Goal: Task Accomplishment & Management: Complete application form

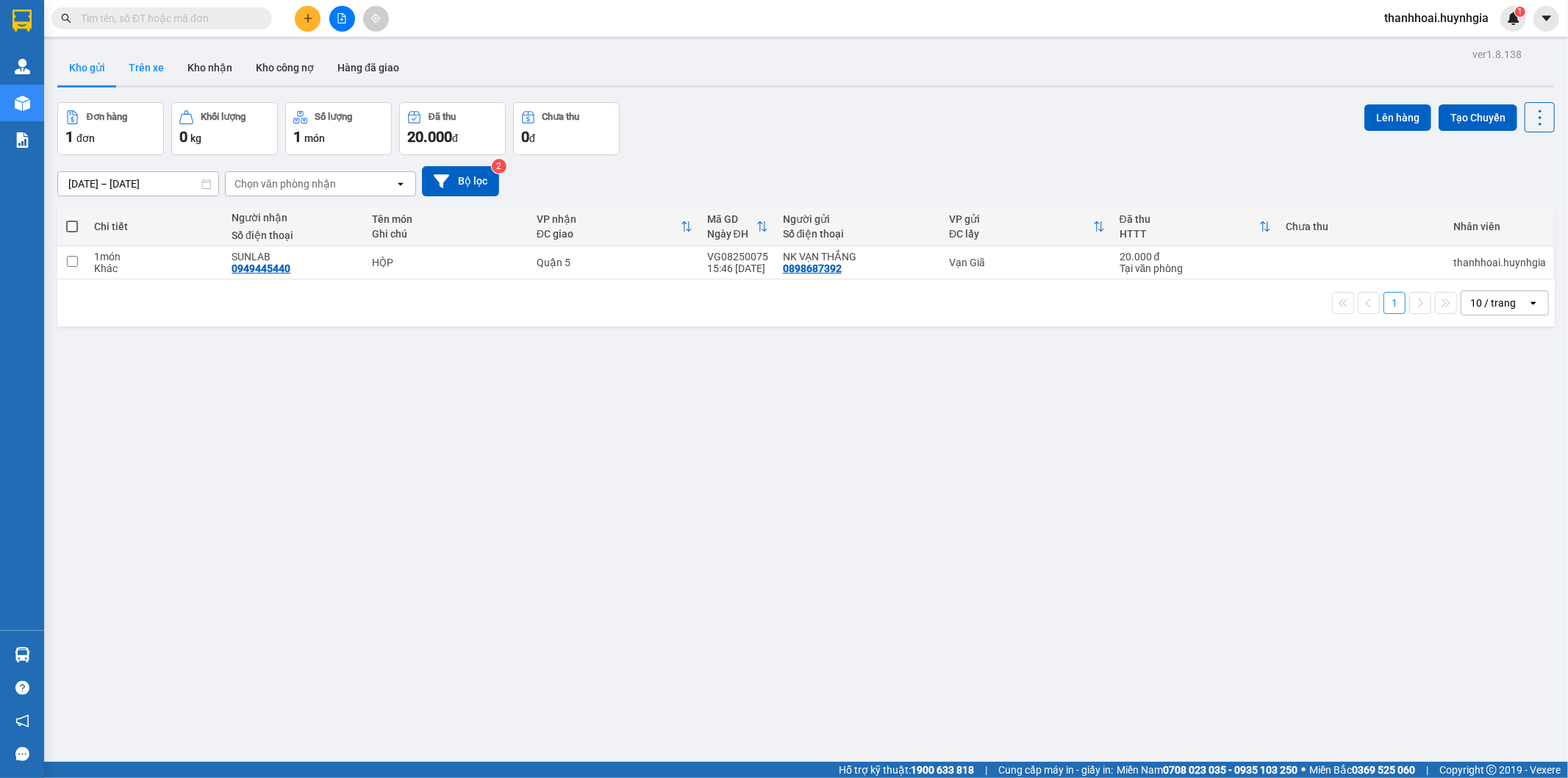
click at [156, 67] on button "Trên xe" at bounding box center [146, 67] width 59 height 35
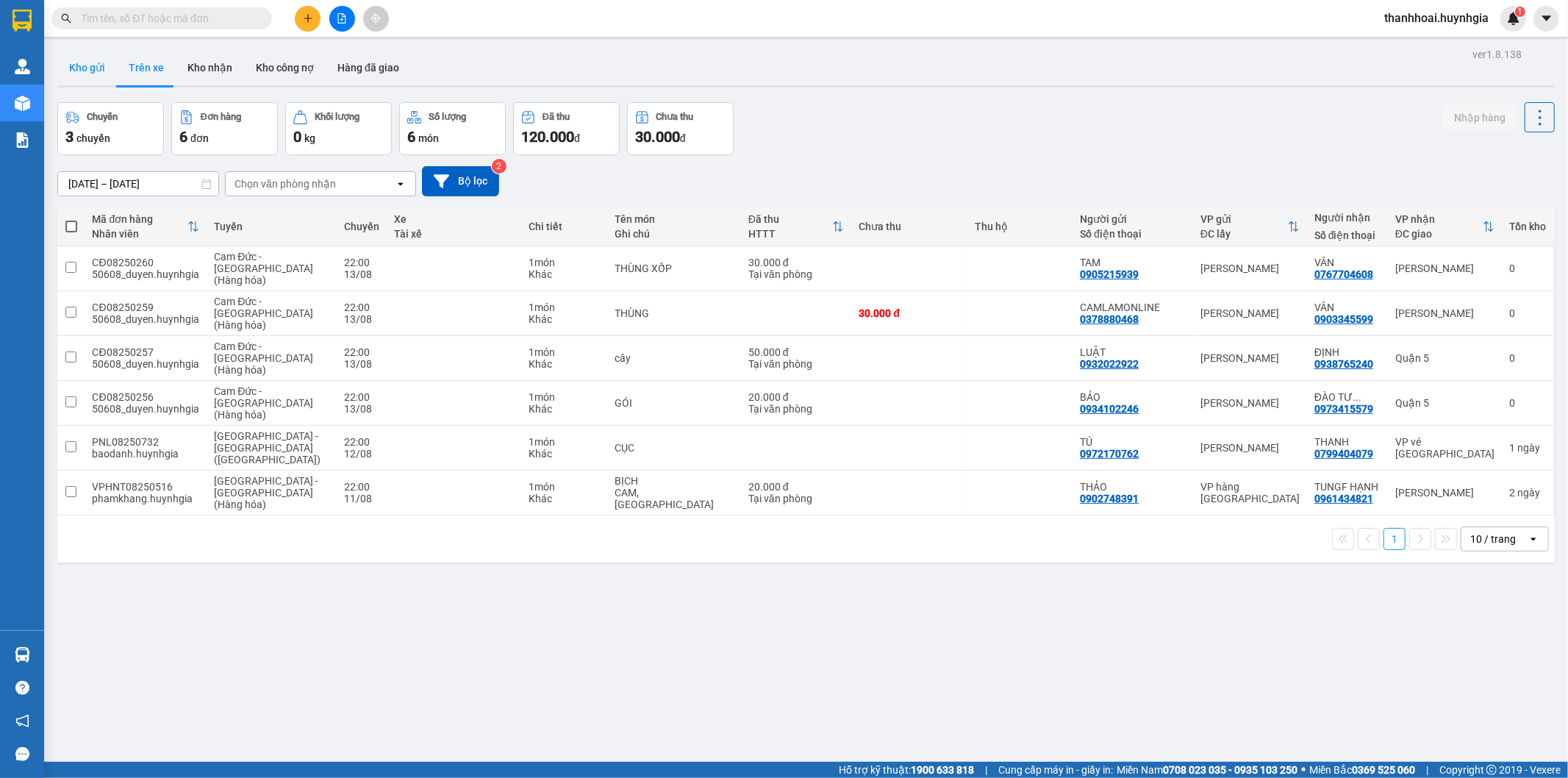
click at [86, 74] on button "Kho gửi" at bounding box center [87, 67] width 60 height 35
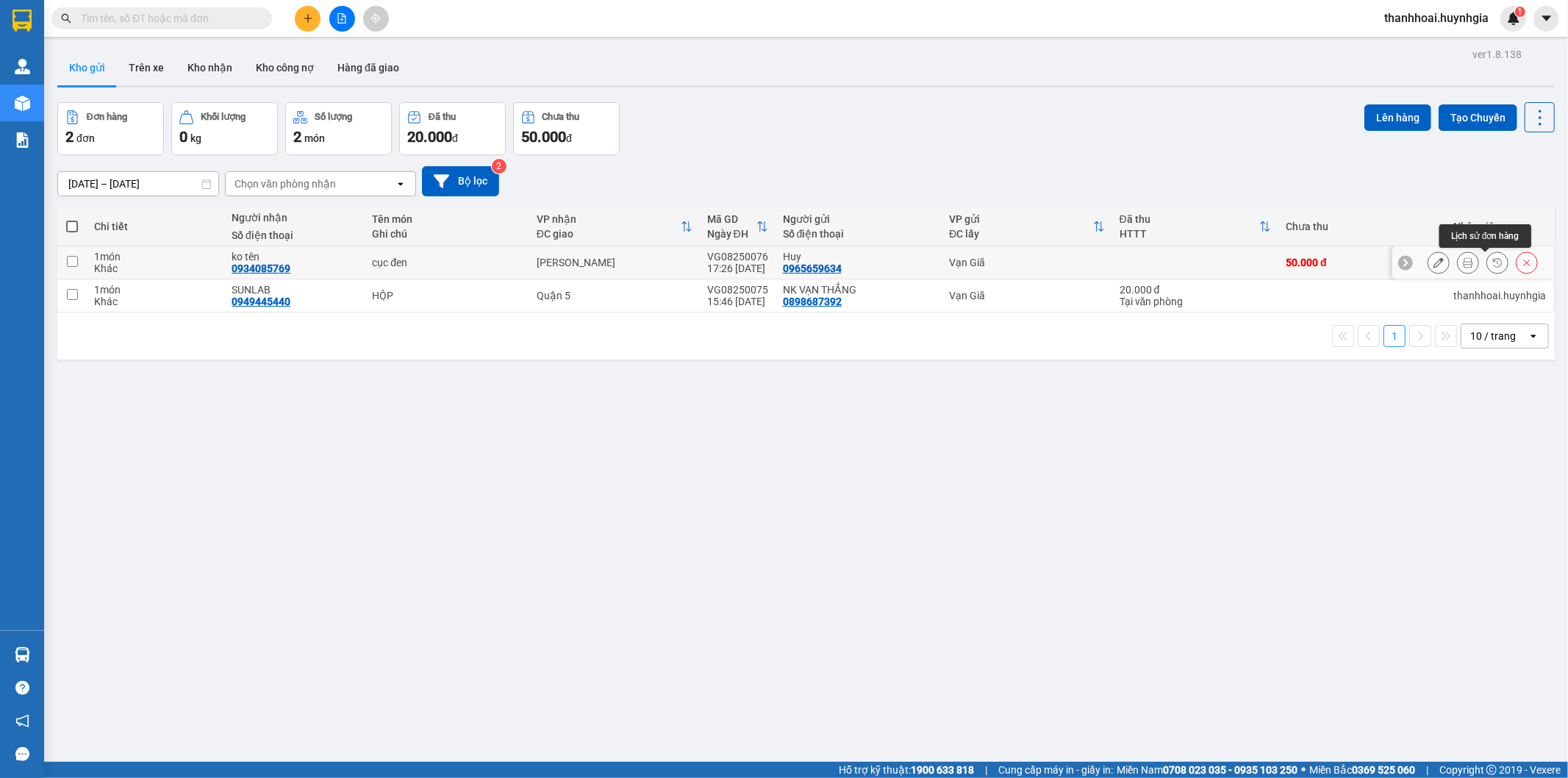
click at [1463, 262] on icon at bounding box center [1468, 262] width 10 height 10
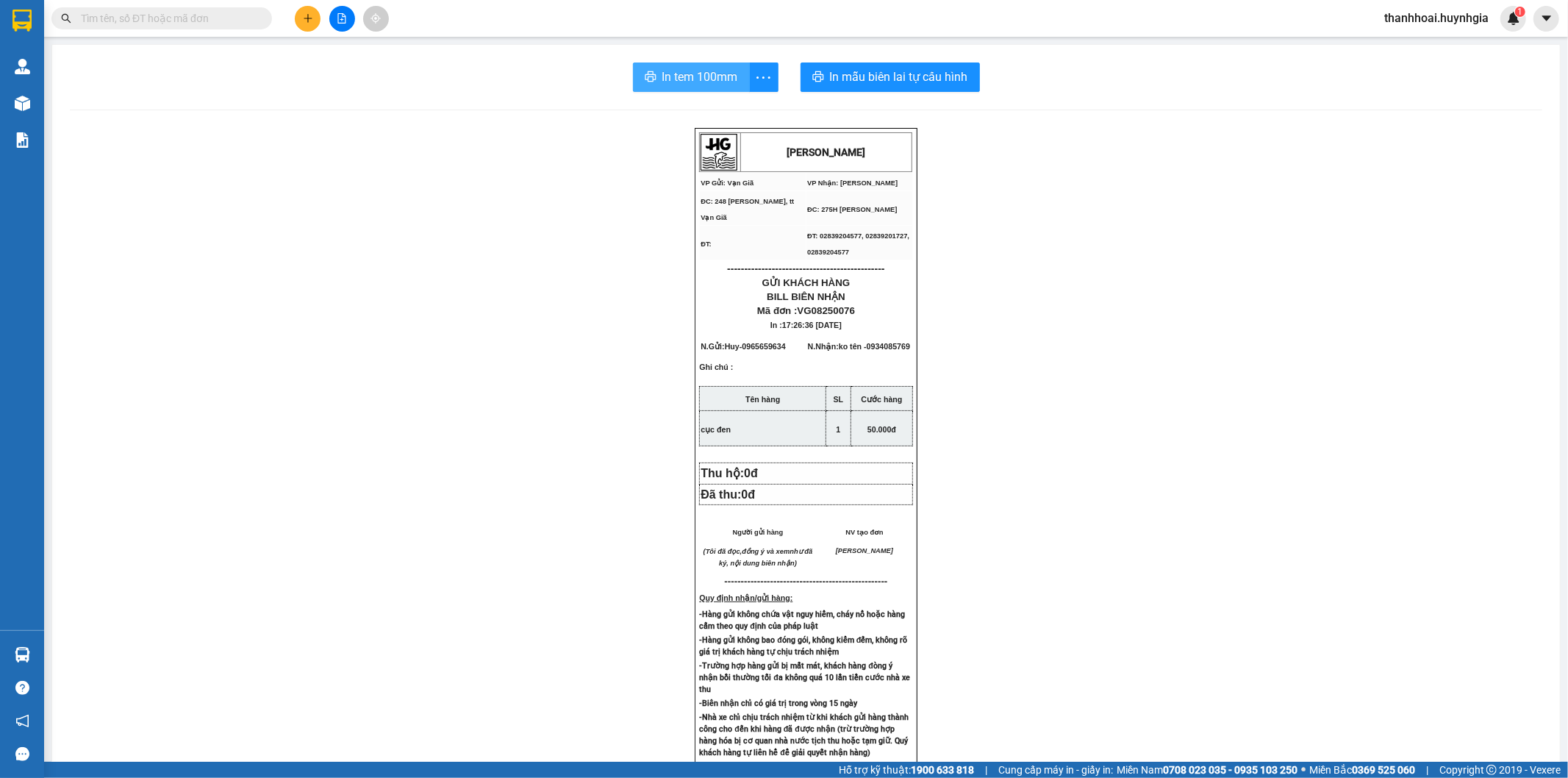
click at [684, 74] on span "In tem 100mm" at bounding box center [700, 76] width 76 height 18
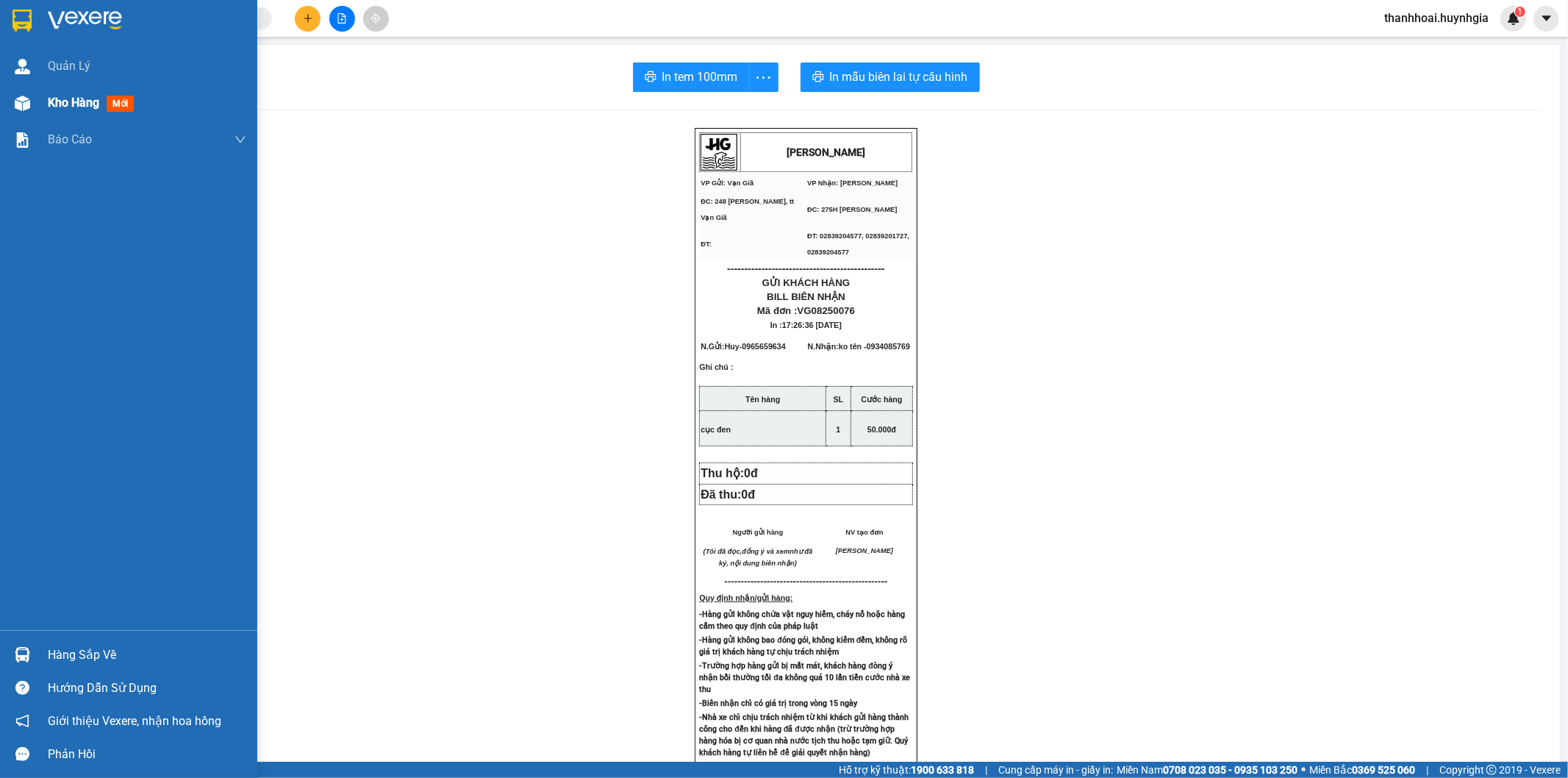
click at [29, 95] on img at bounding box center [22, 103] width 16 height 16
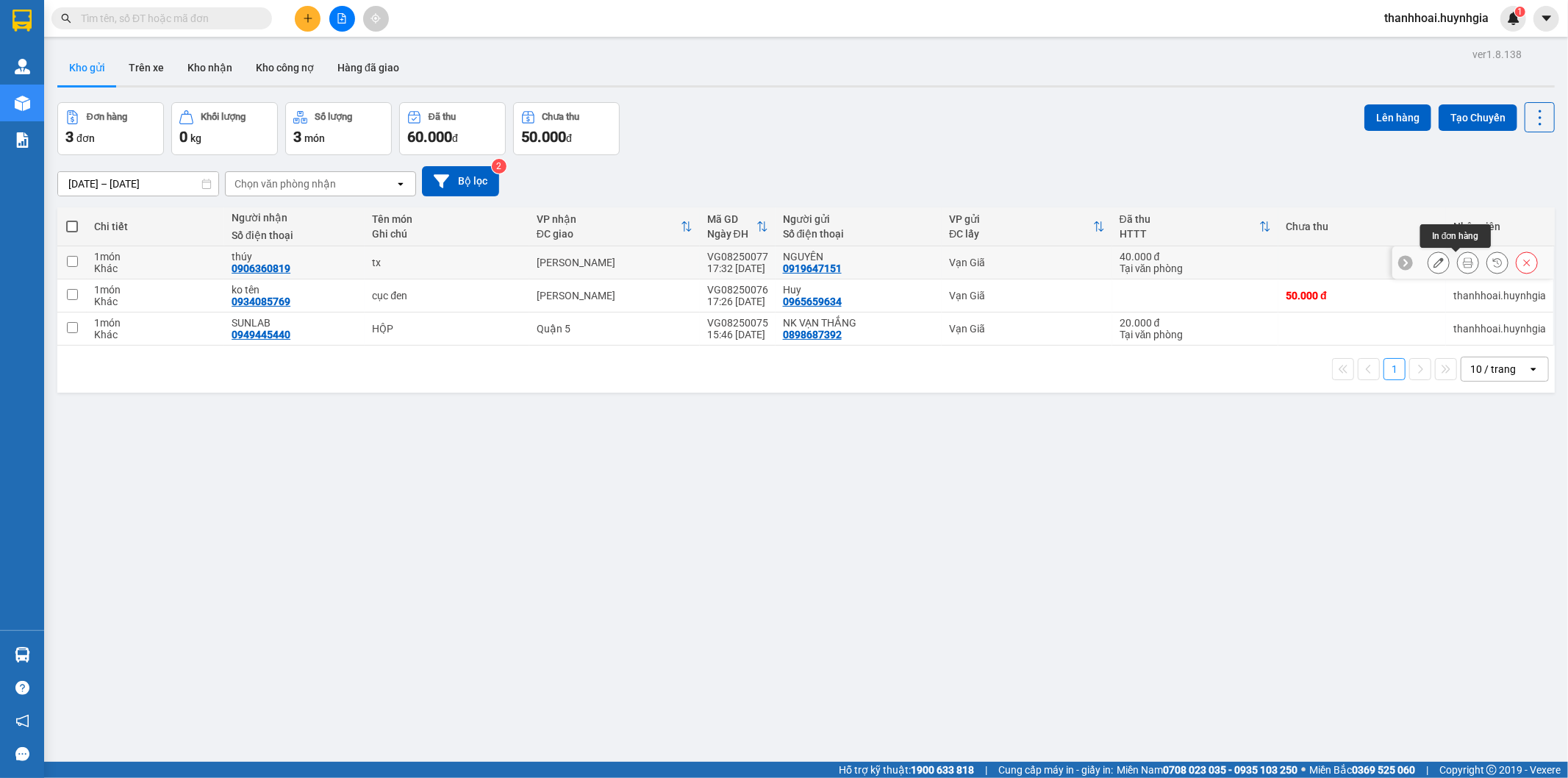
click at [1463, 265] on icon at bounding box center [1468, 262] width 10 height 10
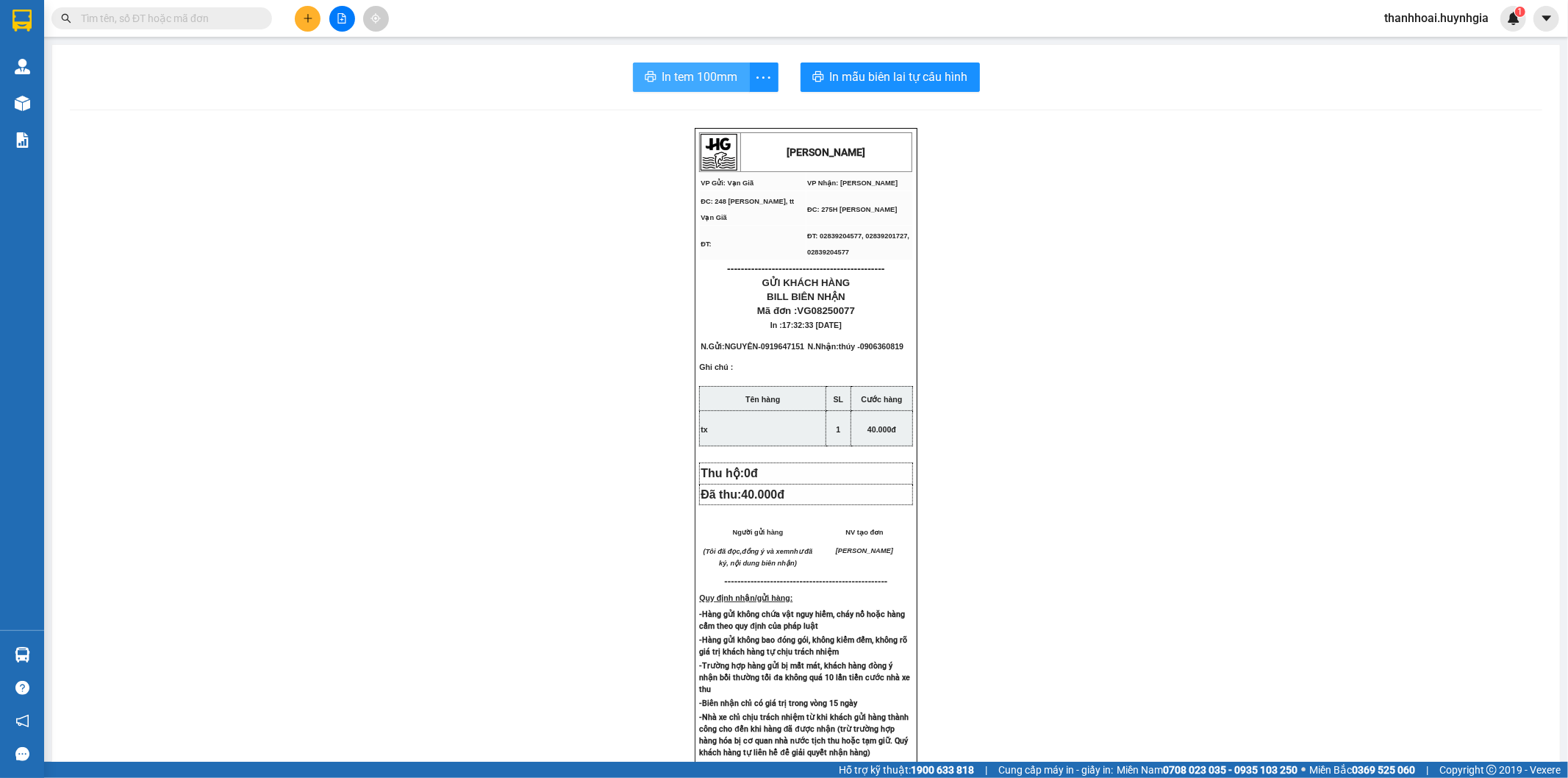
click at [680, 63] on button "In tem 100mm" at bounding box center [691, 76] width 117 height 29
click at [313, 22] on button at bounding box center [307, 18] width 26 height 26
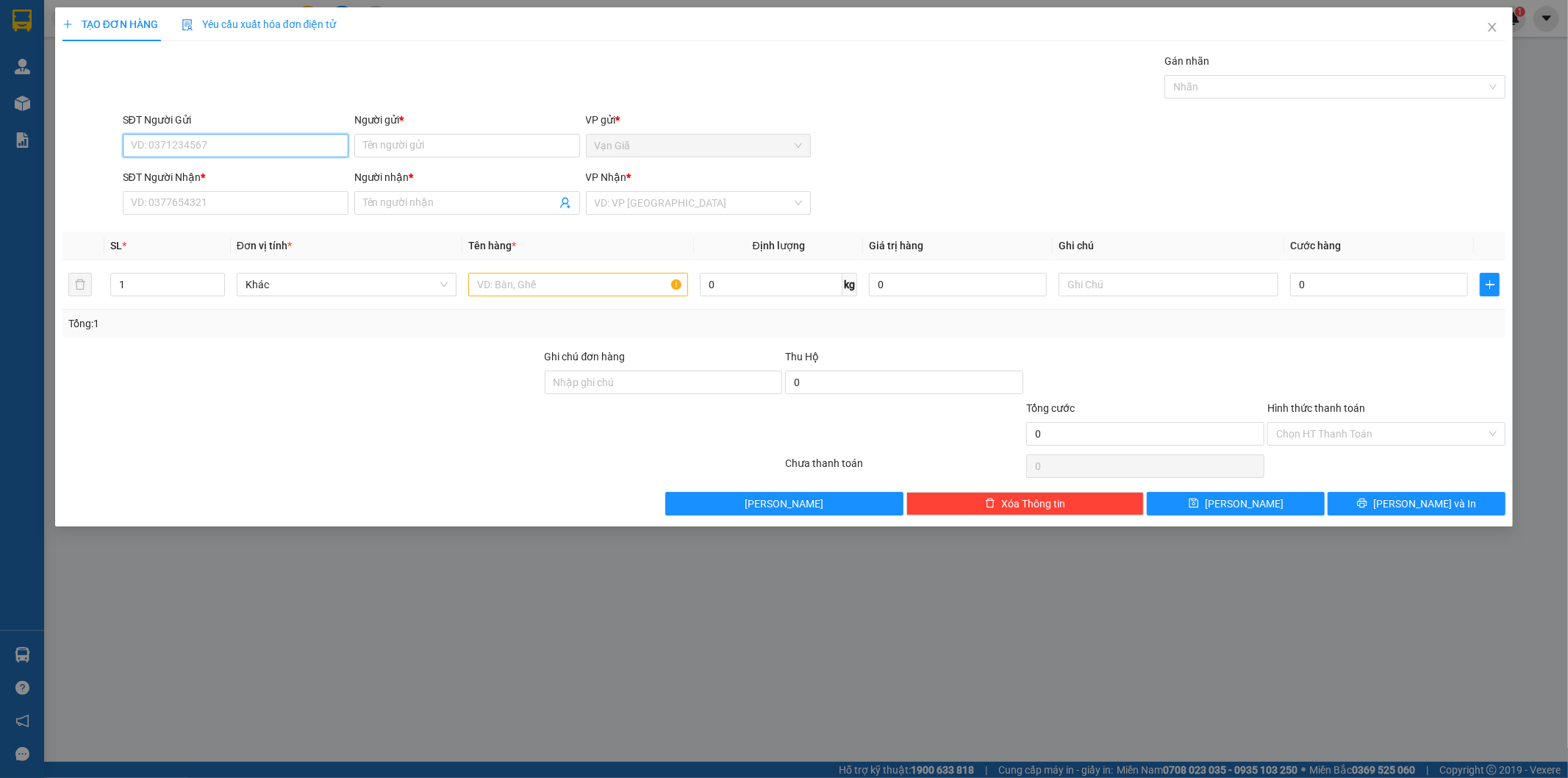
click at [292, 139] on input "SĐT Người Gửi" at bounding box center [236, 145] width 226 height 23
click at [202, 180] on div "0819786397 - DUNG" at bounding box center [235, 174] width 208 height 16
type input "0819786397"
type input "DUNG"
type input "0909933928"
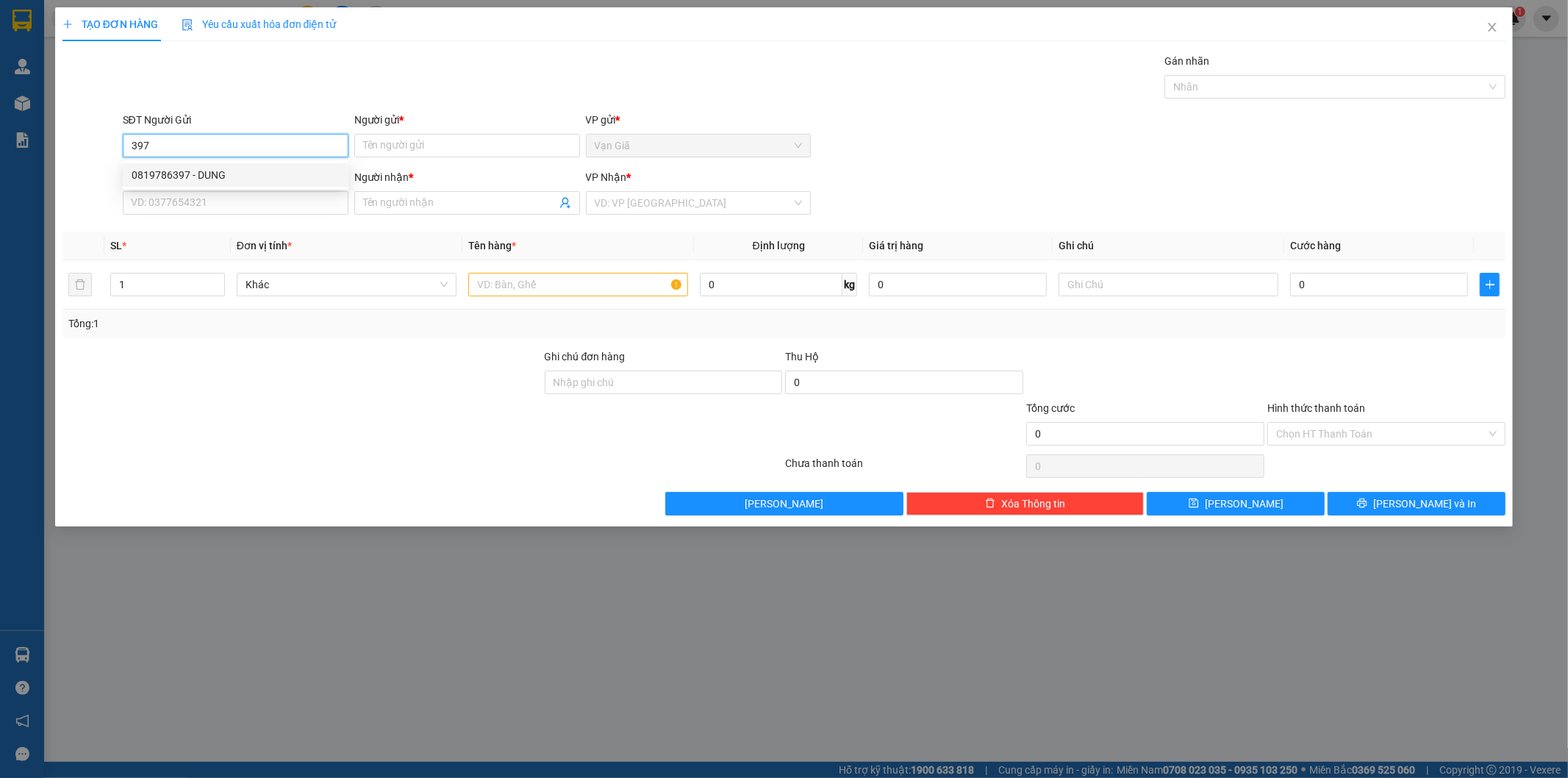
type input "TRANG"
type input "0819786397"
click at [553, 290] on input "text" at bounding box center [578, 284] width 220 height 23
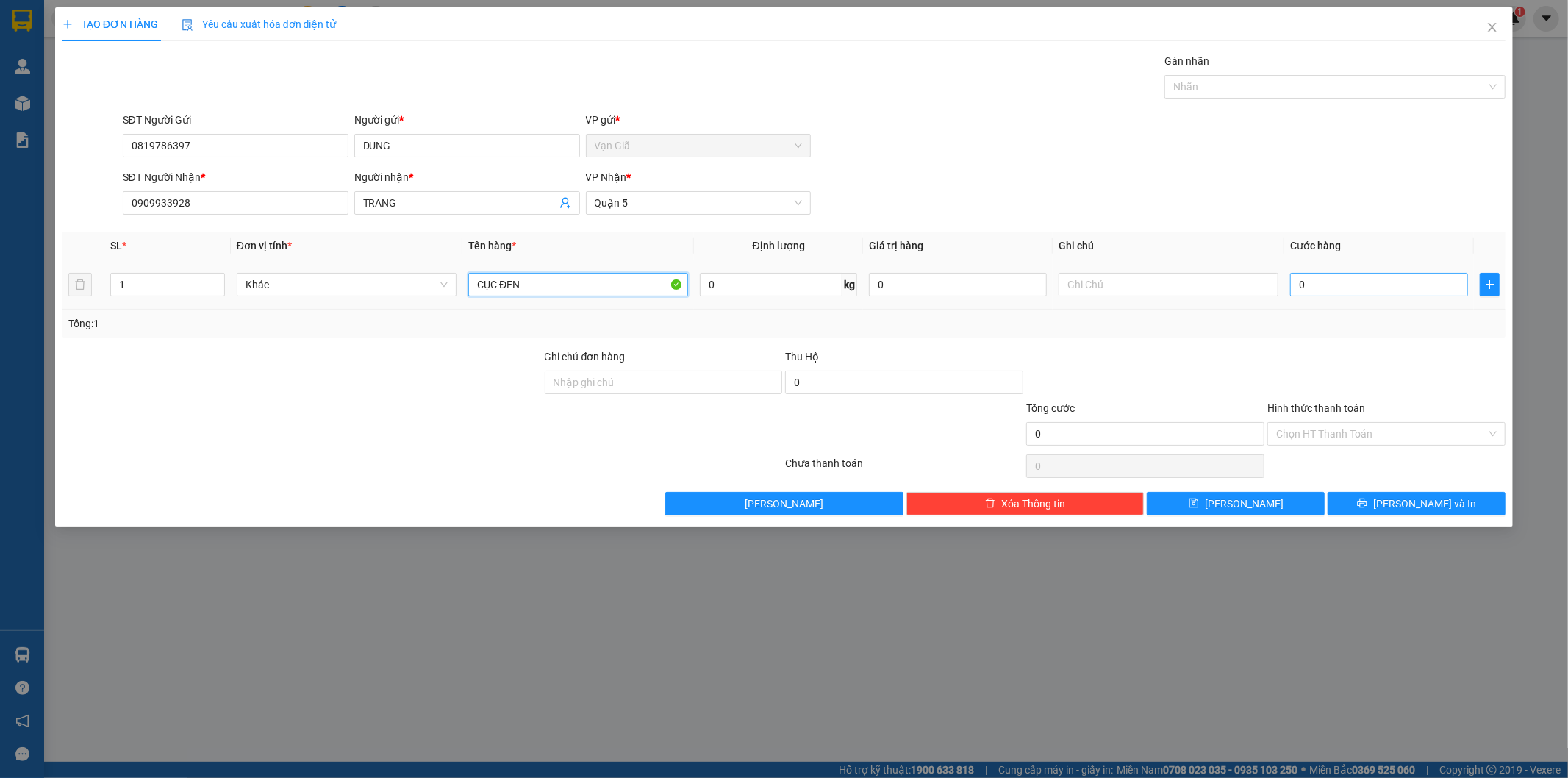
type input "CỤC ĐEN"
click at [1384, 284] on input "0" at bounding box center [1379, 284] width 178 height 23
type input "4"
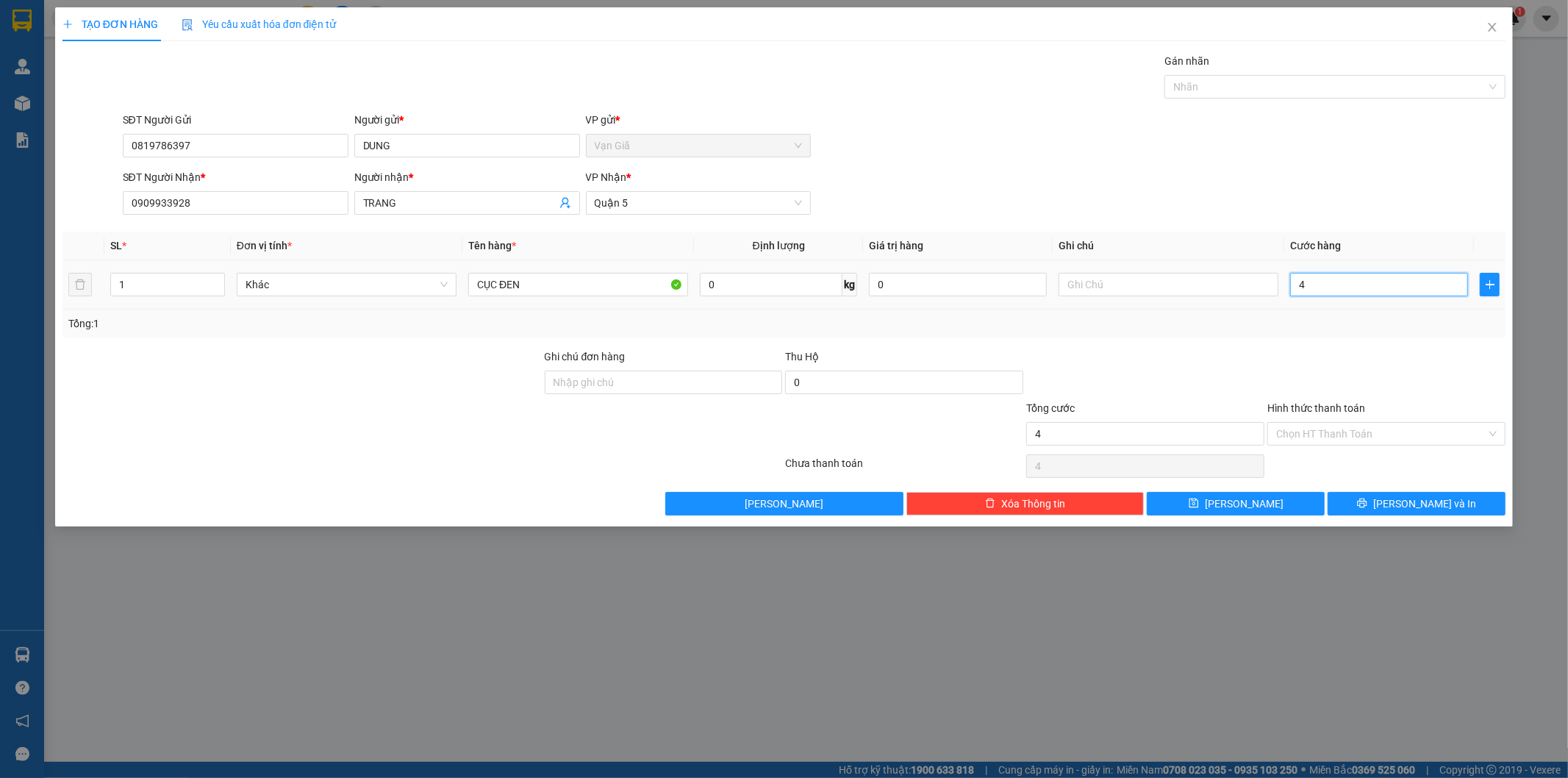
type input "40"
click at [1305, 437] on input "Hình thức thanh toán" at bounding box center [1381, 433] width 210 height 22
type input "40.000"
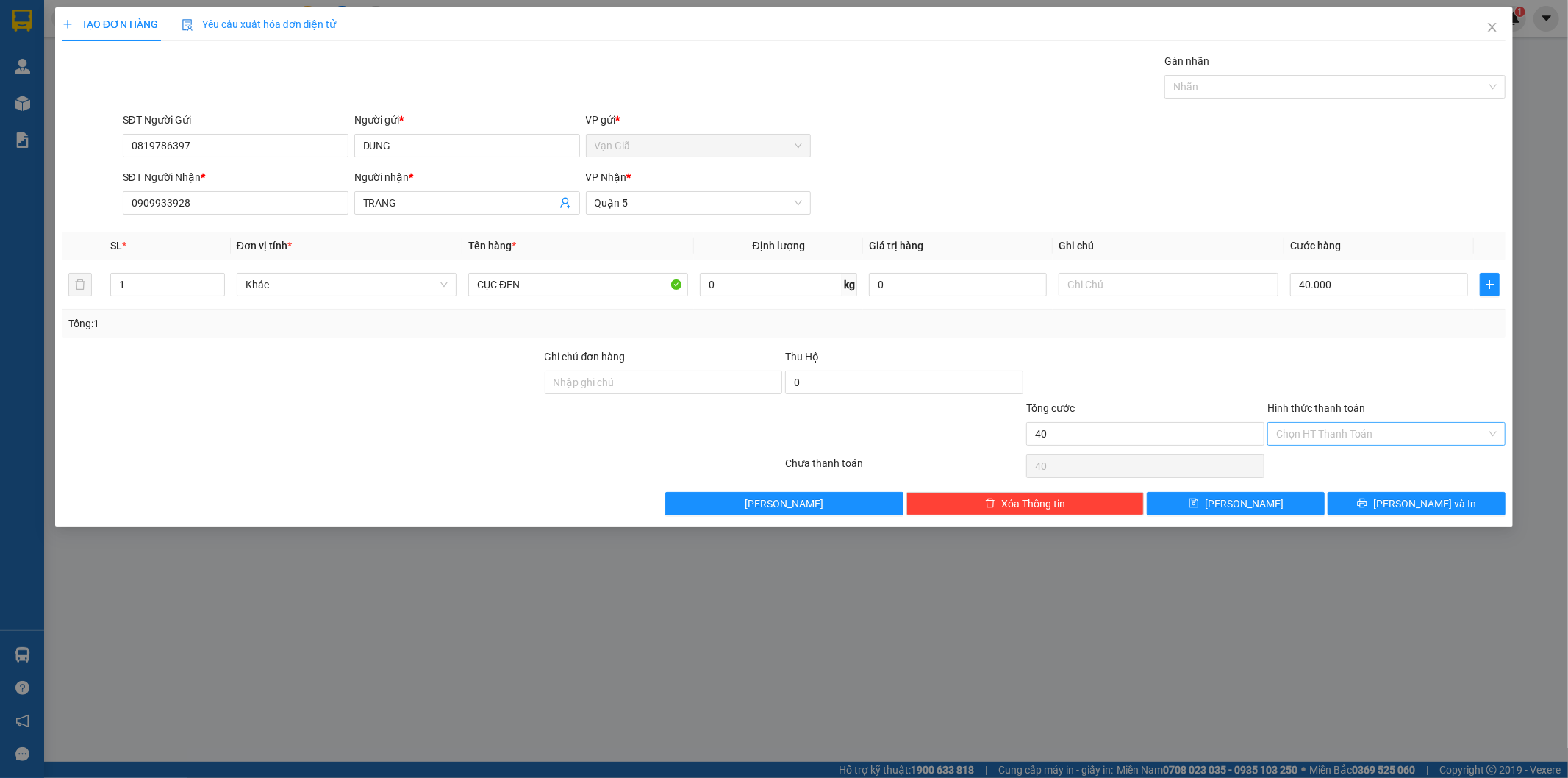
type input "40.000"
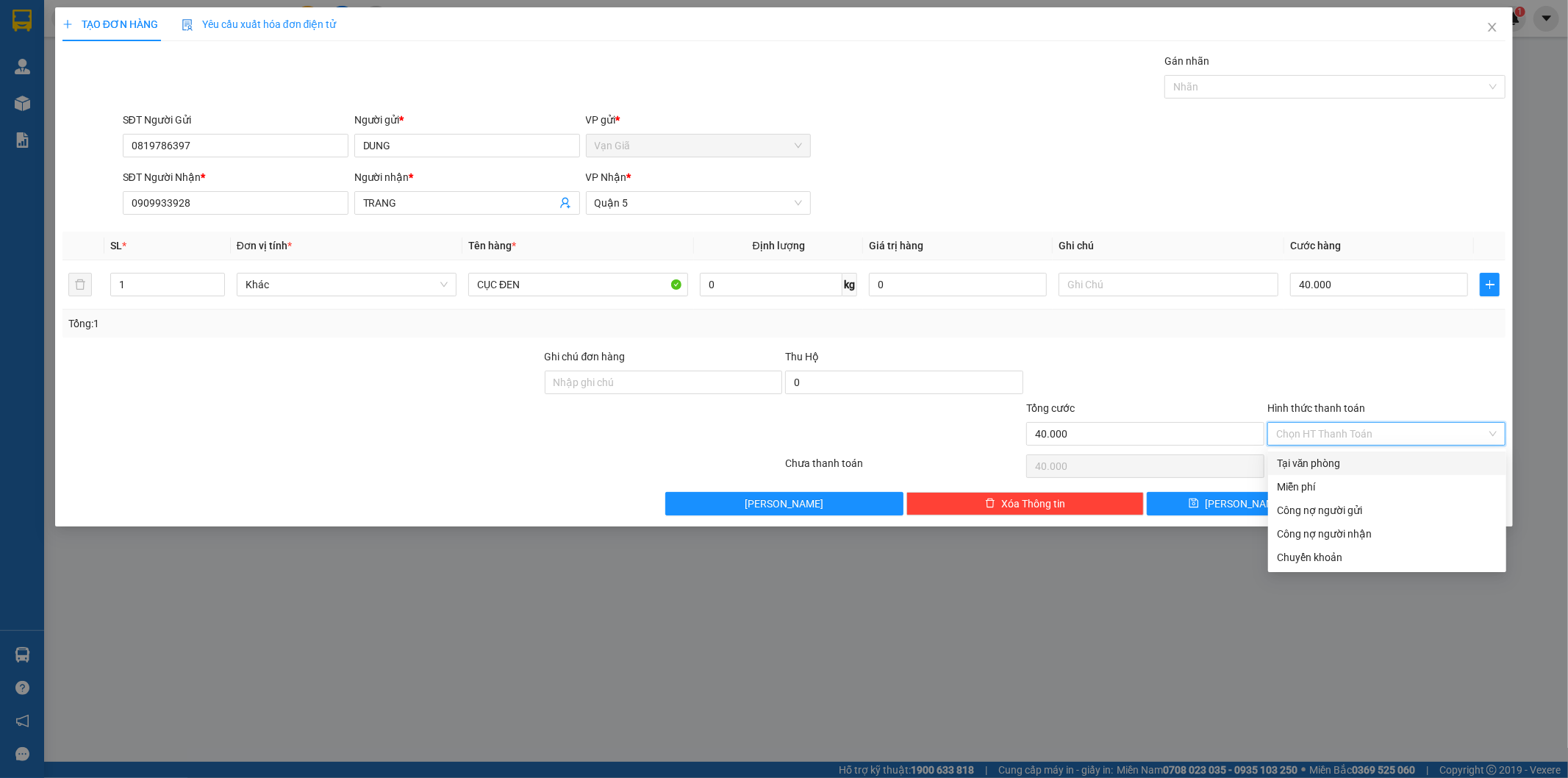
click at [1307, 459] on div "Tại văn phòng" at bounding box center [1388, 462] width 221 height 16
type input "0"
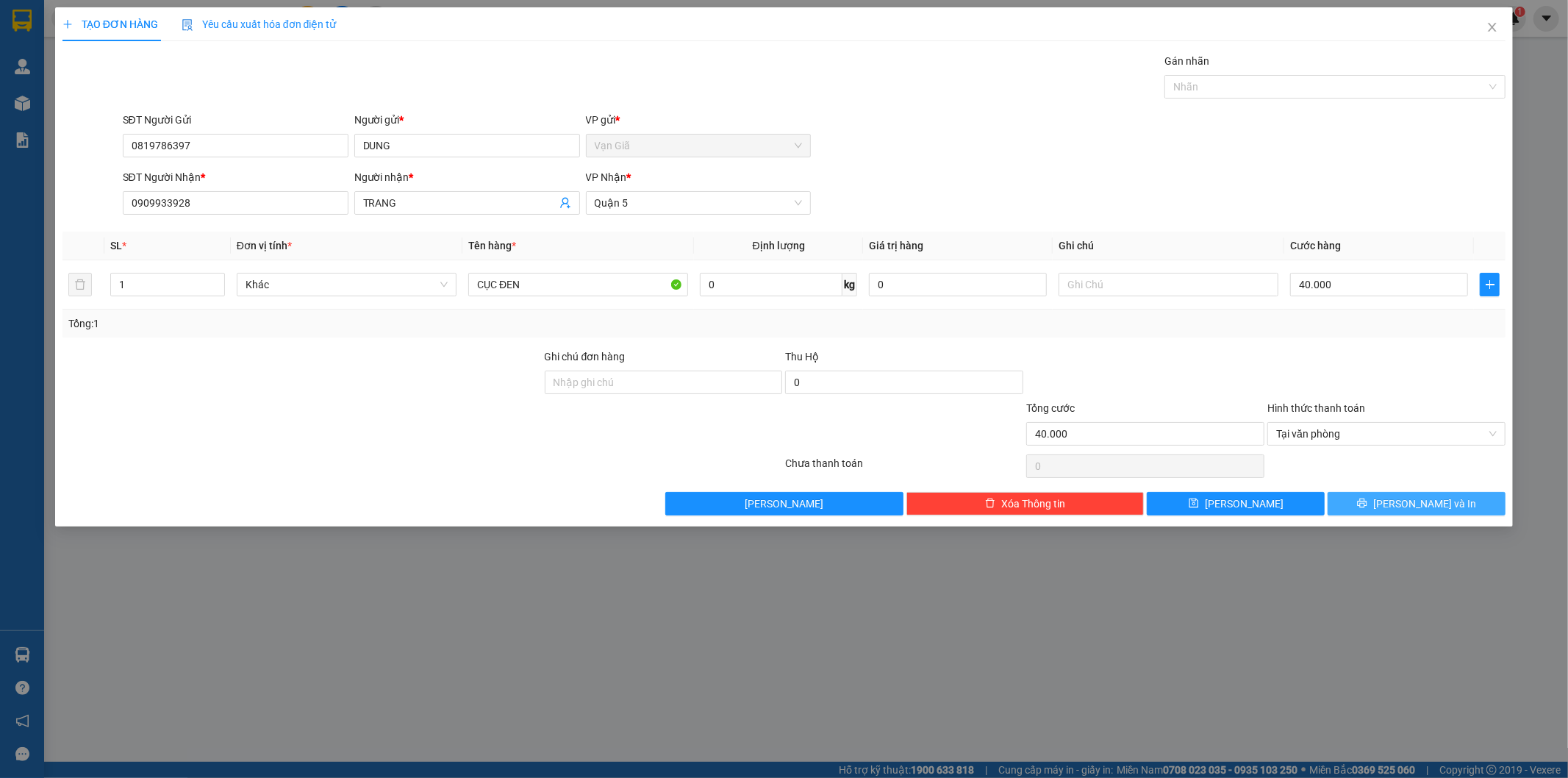
click at [1386, 501] on button "[PERSON_NAME] và In" at bounding box center [1417, 503] width 178 height 23
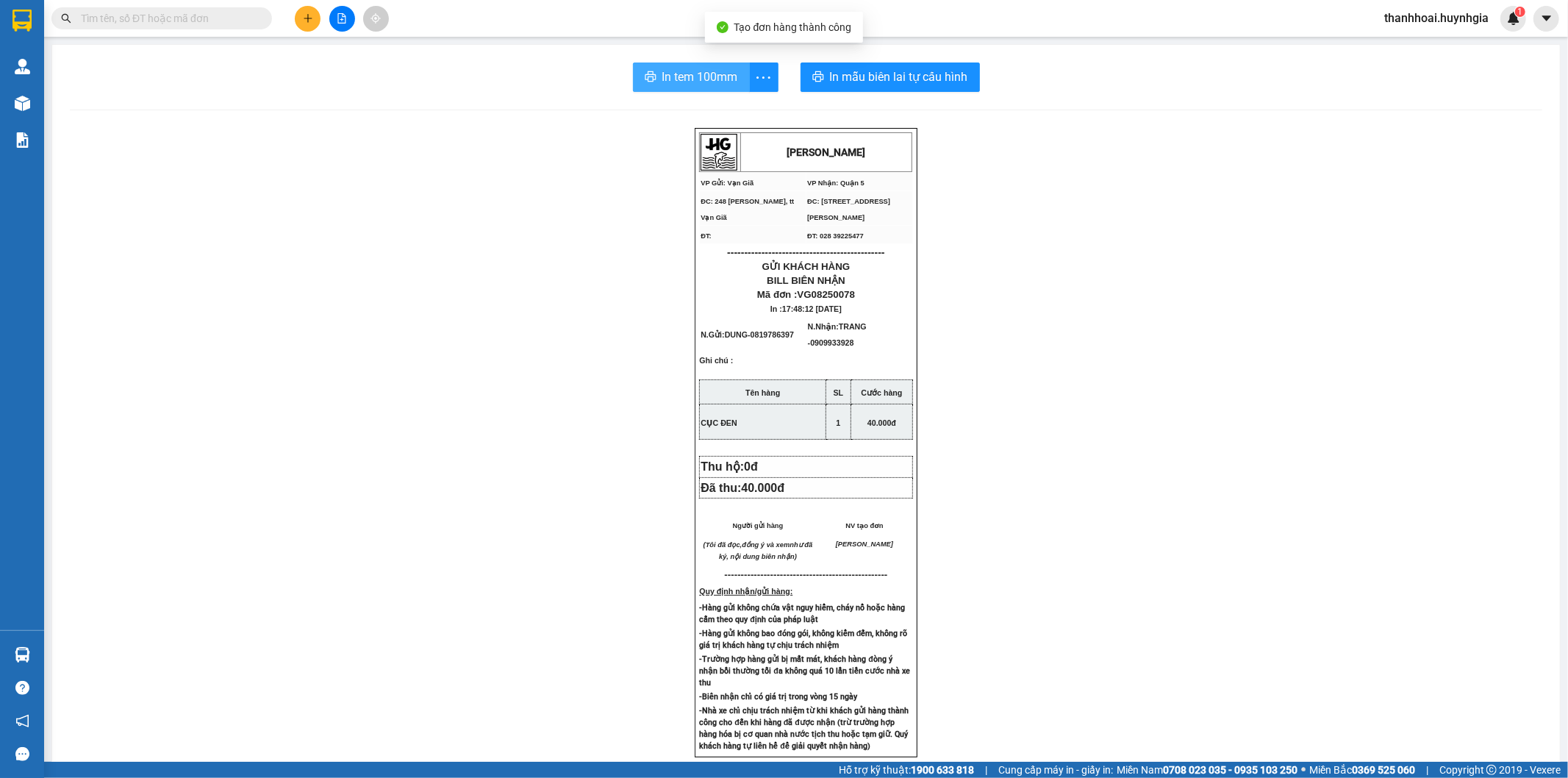
click at [697, 74] on span "In tem 100mm" at bounding box center [700, 76] width 76 height 18
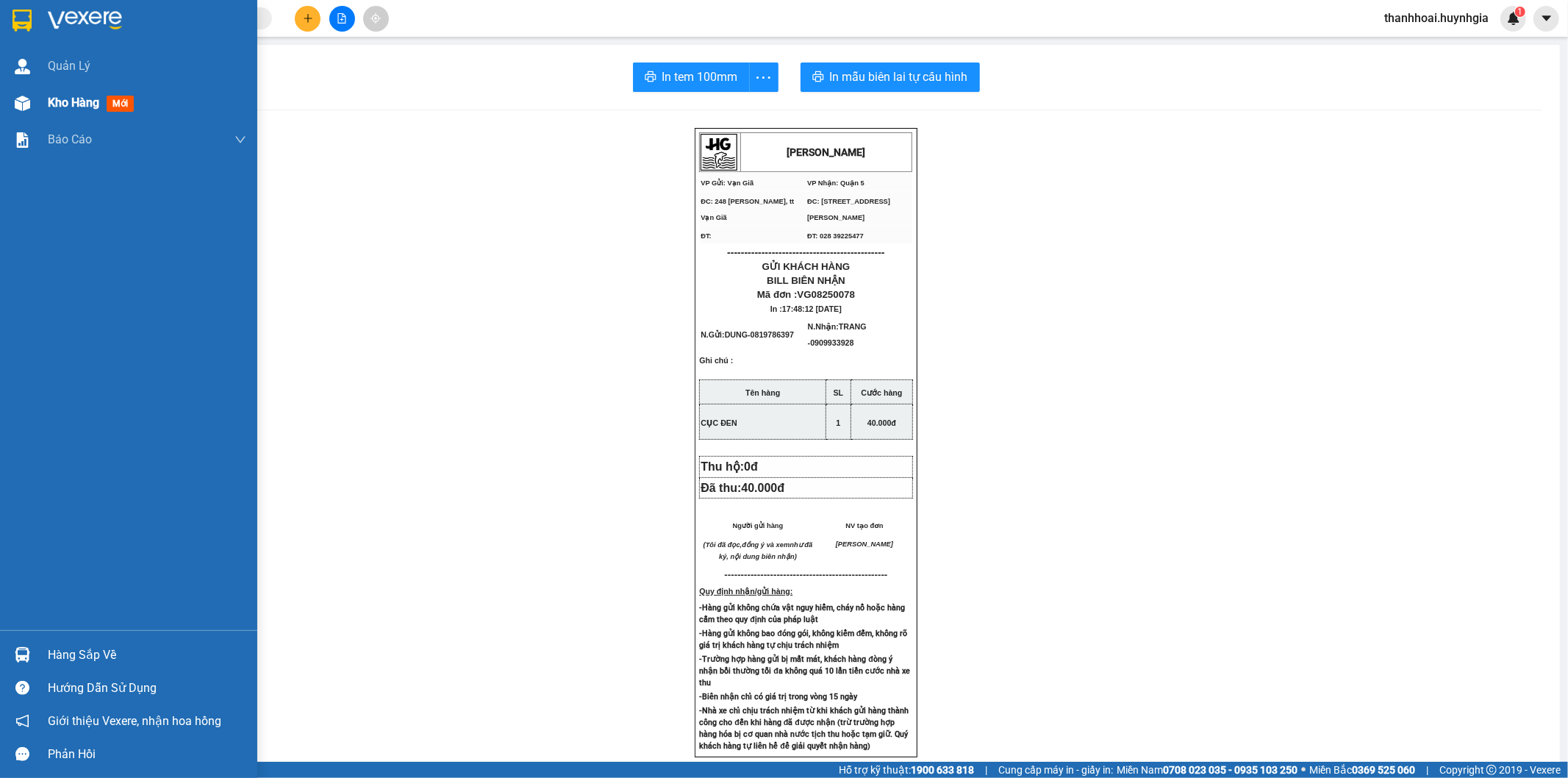
click at [74, 100] on span "Kho hàng" at bounding box center [74, 102] width 51 height 14
